Goal: Task Accomplishment & Management: Complete application form

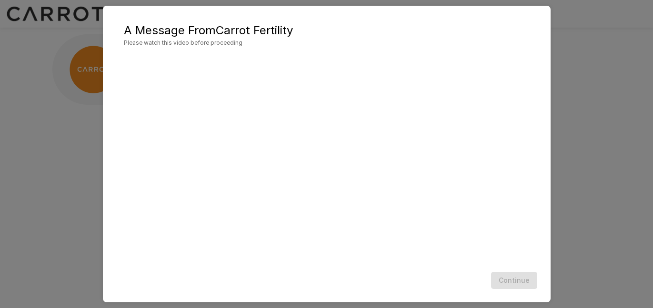
scroll to position [15, 0]
click at [514, 283] on button "Continue" at bounding box center [514, 281] width 46 height 18
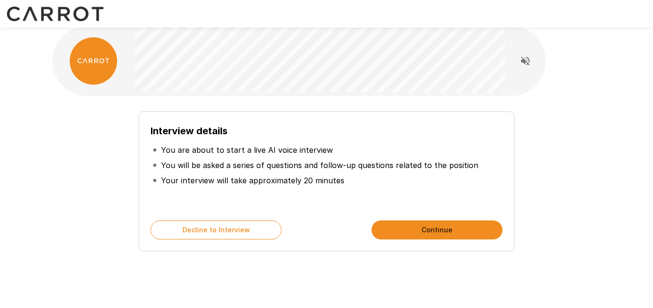
scroll to position [0, 0]
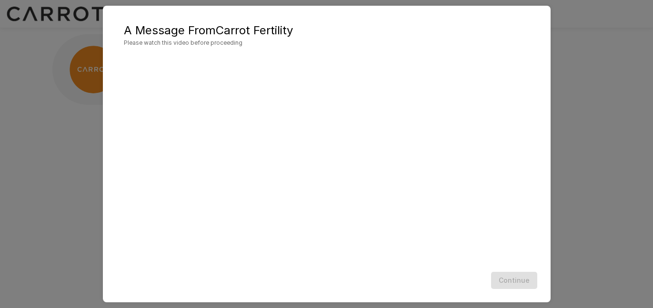
click at [518, 281] on div "Continue" at bounding box center [326, 280] width 429 height 25
click at [518, 284] on div "Continue" at bounding box center [326, 280] width 429 height 25
click at [516, 278] on button "Continue" at bounding box center [514, 281] width 46 height 18
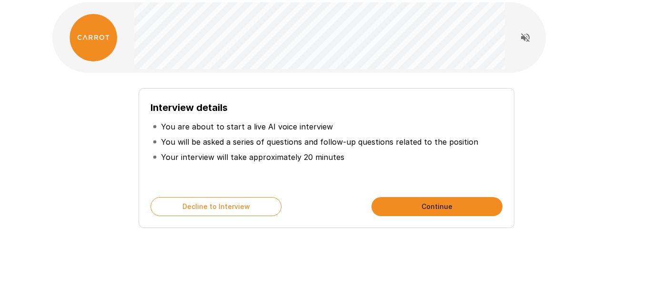
scroll to position [0, 0]
